Goal: Navigation & Orientation: Understand site structure

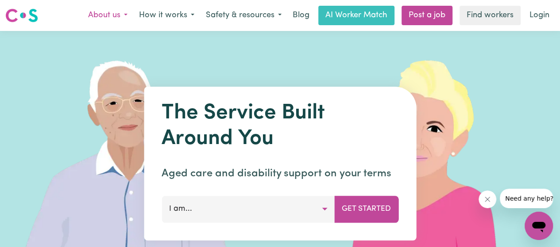
click at [119, 15] on button "About us" at bounding box center [107, 15] width 51 height 19
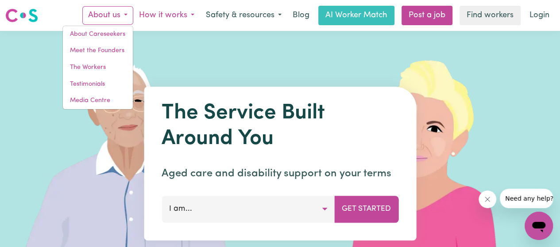
click at [158, 17] on button "How it works" at bounding box center [166, 15] width 67 height 19
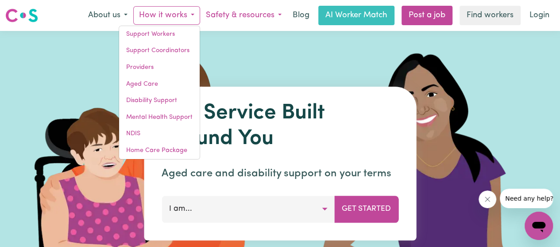
click at [253, 13] on button "Safety & resources" at bounding box center [243, 15] width 87 height 19
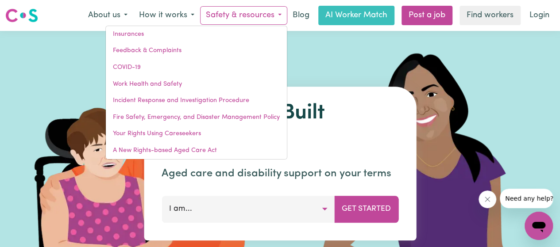
click at [504, 53] on img at bounding box center [428, 164] width 264 height 266
